Goal: Browse casually: Explore the website without a specific task or goal

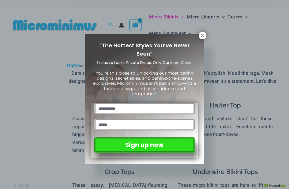
click at [201, 38] on icon at bounding box center [202, 35] width 5 height 5
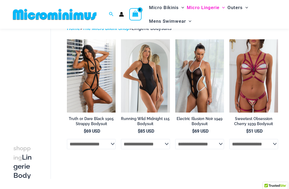
scroll to position [32, 0]
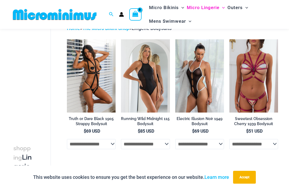
click at [67, 39] on img at bounding box center [67, 39] width 0 height 0
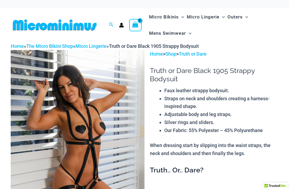
scroll to position [133, 0]
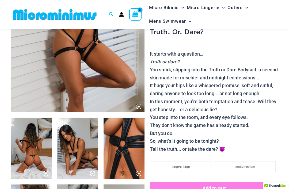
click at [52, 112] on img at bounding box center [78, 12] width 134 height 201
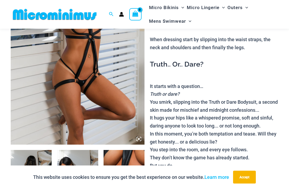
scroll to position [101, 0]
click at [126, 161] on img at bounding box center [124, 181] width 41 height 62
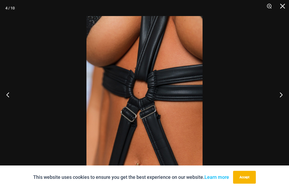
click at [285, 103] on button "Next" at bounding box center [279, 94] width 20 height 27
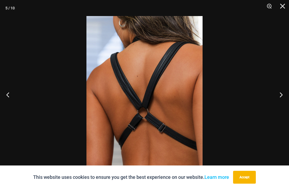
click at [285, 103] on button "Next" at bounding box center [279, 94] width 20 height 27
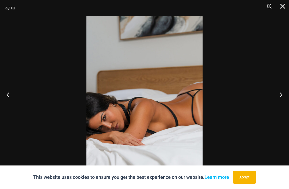
click at [283, 104] on button "Next" at bounding box center [279, 94] width 20 height 27
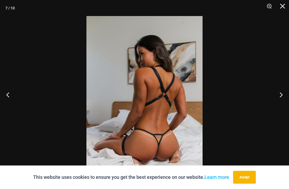
click at [281, 104] on button "Next" at bounding box center [279, 94] width 20 height 27
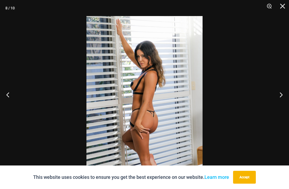
click at [281, 103] on button "Next" at bounding box center [279, 94] width 20 height 27
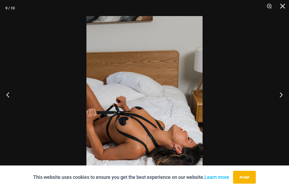
click at [279, 10] on button "Close" at bounding box center [280, 8] width 13 height 16
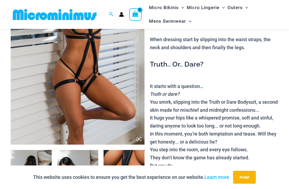
click at [251, 184] on button "Accept" at bounding box center [244, 177] width 23 height 13
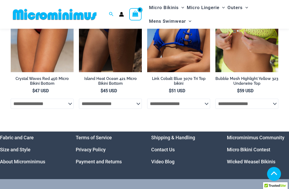
scroll to position [1470, 0]
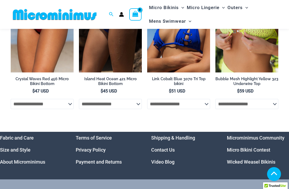
click at [256, 147] on link "Micro Bikini Contest" at bounding box center [248, 150] width 43 height 6
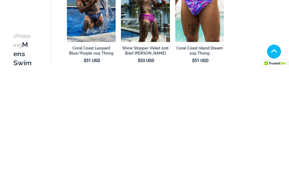
scroll to position [266, 0]
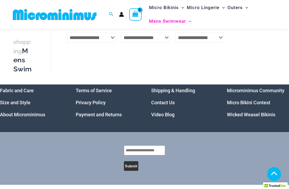
click at [264, 112] on link "Wicked Weasel Bikinis" at bounding box center [251, 115] width 48 height 6
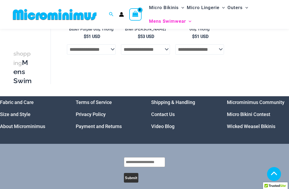
click at [257, 102] on link "Microminimus Community" at bounding box center [256, 103] width 58 height 6
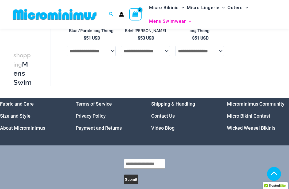
scroll to position [266, 0]
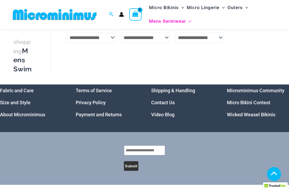
click at [262, 102] on link "Micro Bikini Contest" at bounding box center [248, 103] width 43 height 6
